Goal: Find specific page/section: Find specific page/section

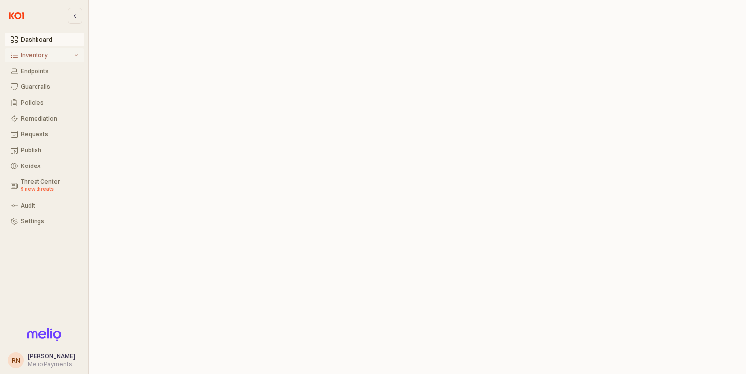
click at [46, 51] on button "Inventory" at bounding box center [44, 55] width 79 height 14
click at [49, 75] on button "All Items" at bounding box center [44, 71] width 79 height 14
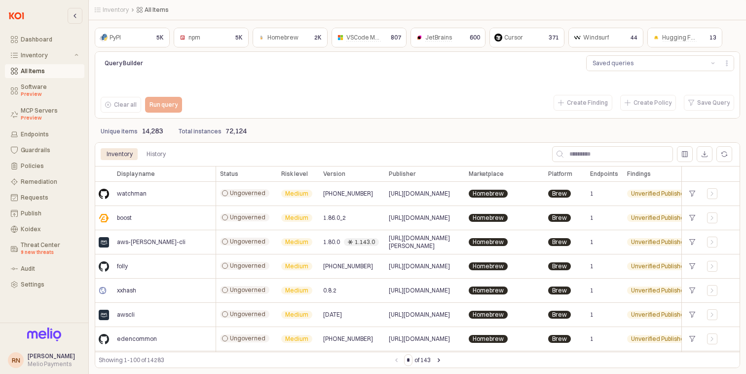
click at [204, 35] on div "npm" at bounding box center [191, 38] width 27 height 10
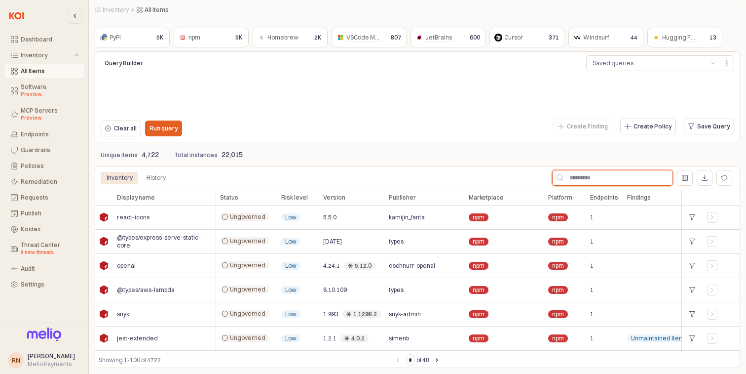
click at [577, 178] on input "App Frame" at bounding box center [618, 177] width 109 height 15
type input "**"
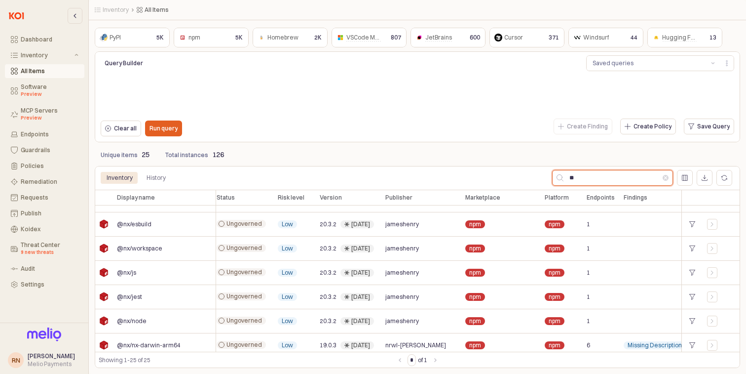
scroll to position [0, 3]
